Goal: Information Seeking & Learning: Learn about a topic

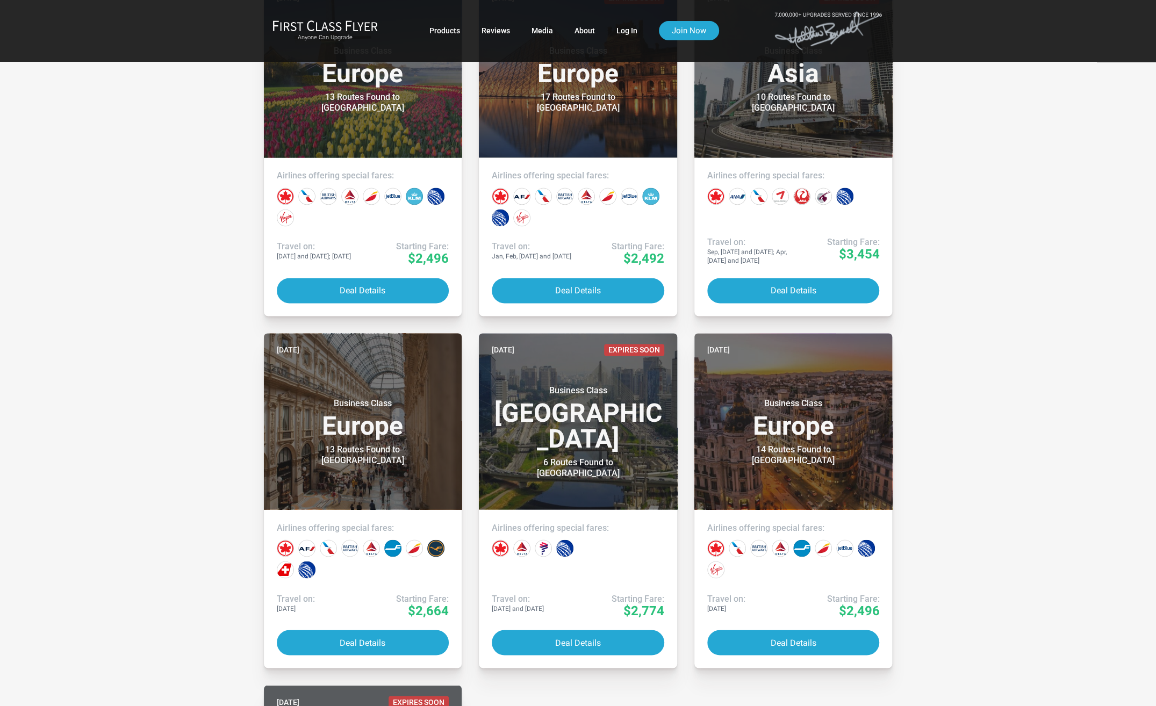
scroll to position [4819, 0]
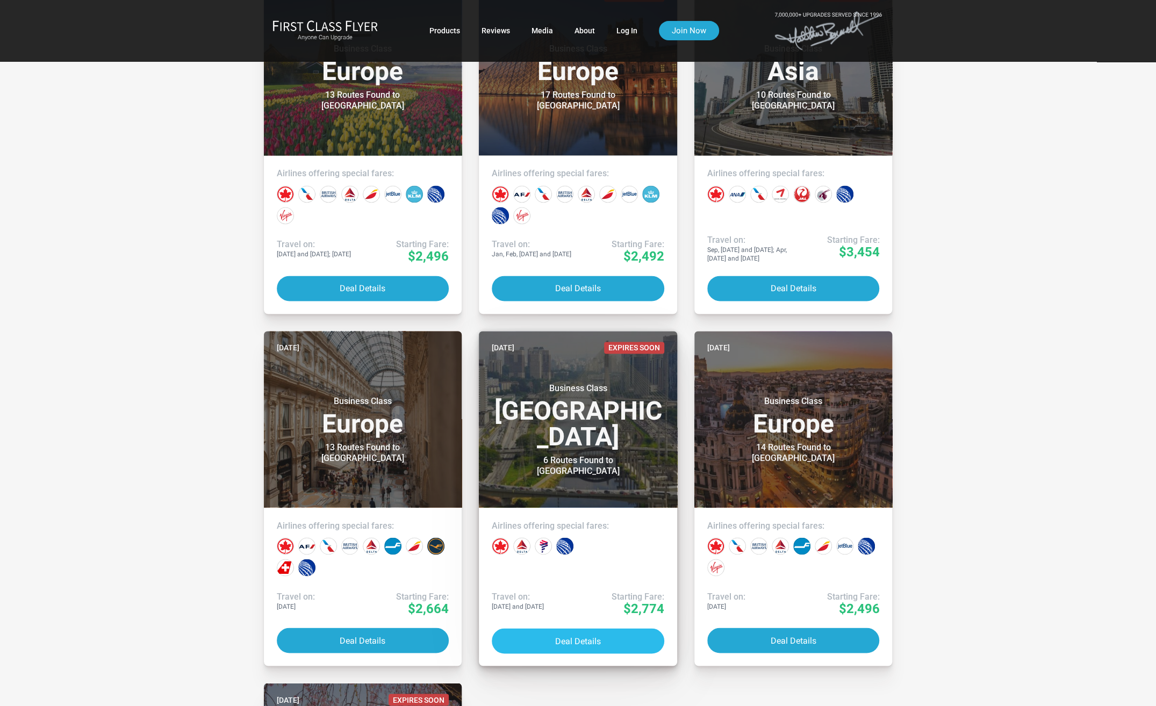
click at [567, 638] on button "Deal Details" at bounding box center [578, 640] width 173 height 25
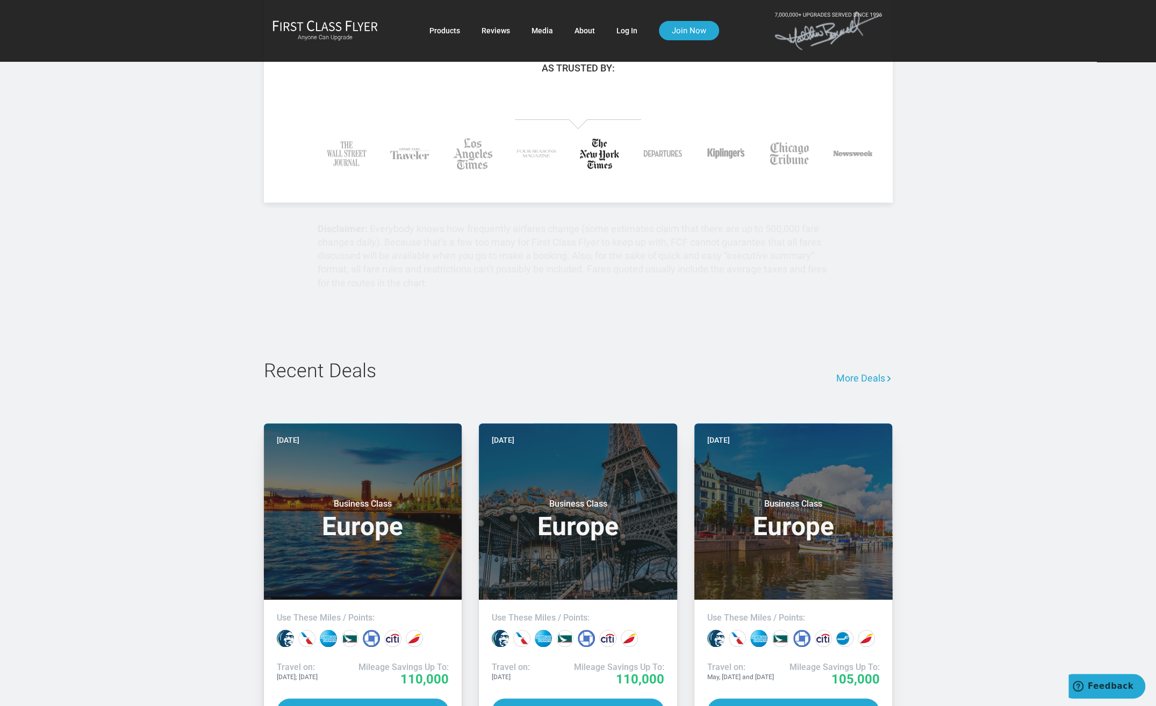
scroll to position [591, 0]
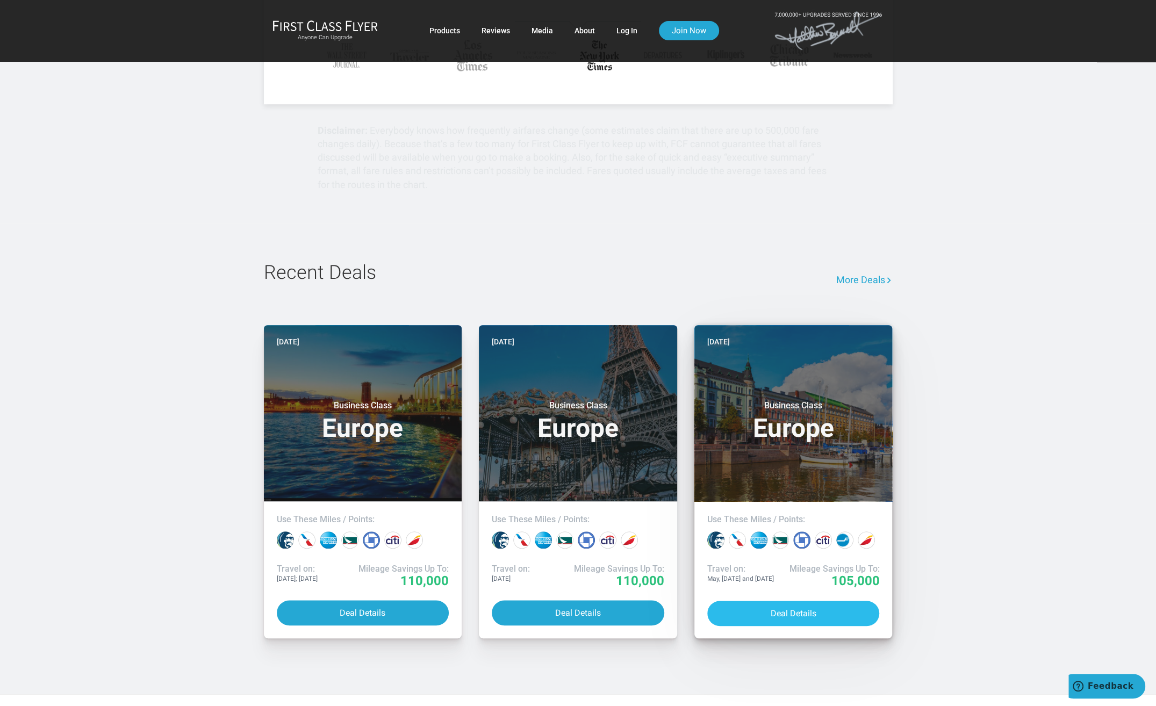
click at [743, 610] on button "Deal Details" at bounding box center [793, 613] width 173 height 25
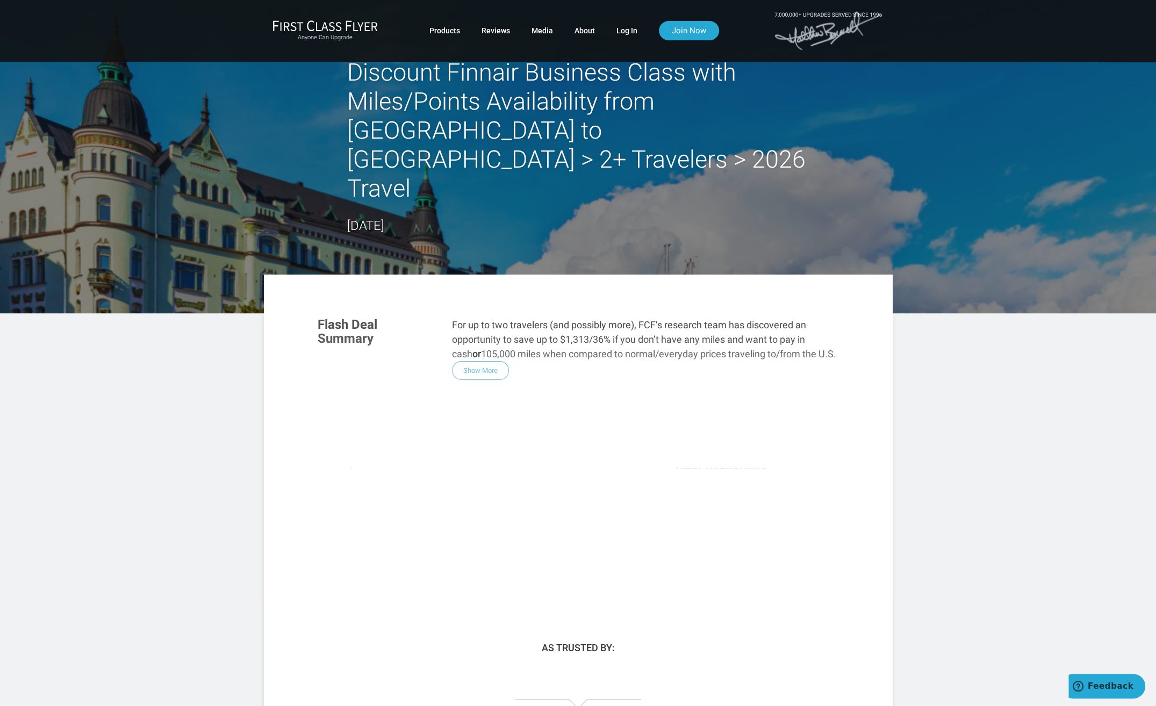
drag, startPoint x: 604, startPoint y: 353, endPoint x: 612, endPoint y: 346, distance: 10.7
